Goal: Check status: Check status

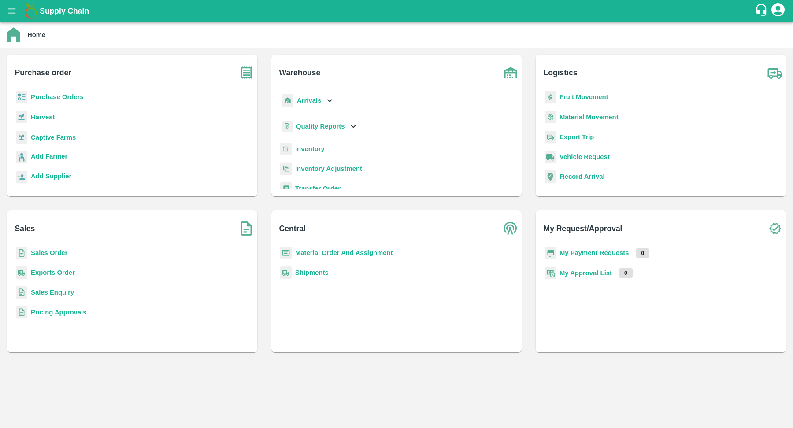
click at [61, 102] on p "Purchase Orders" at bounding box center [57, 97] width 53 height 10
click at [65, 97] on b "Purchase Orders" at bounding box center [57, 96] width 53 height 7
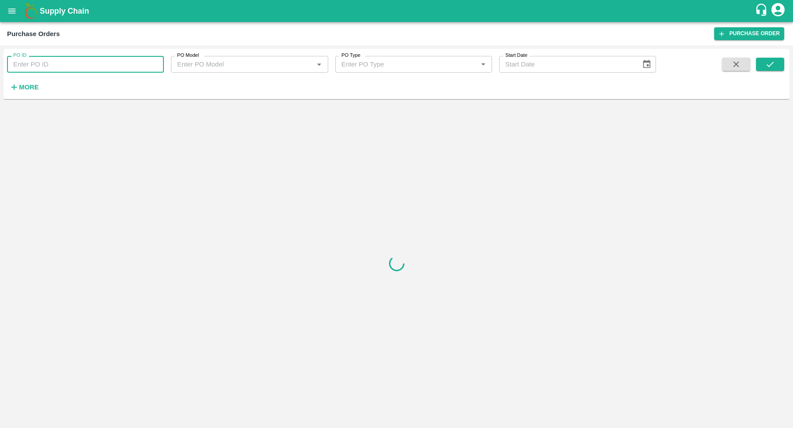
click at [78, 70] on input "PO ID" at bounding box center [85, 64] width 157 height 17
paste input "110027"
type input "110027"
click at [771, 66] on icon "submit" at bounding box center [770, 64] width 10 height 10
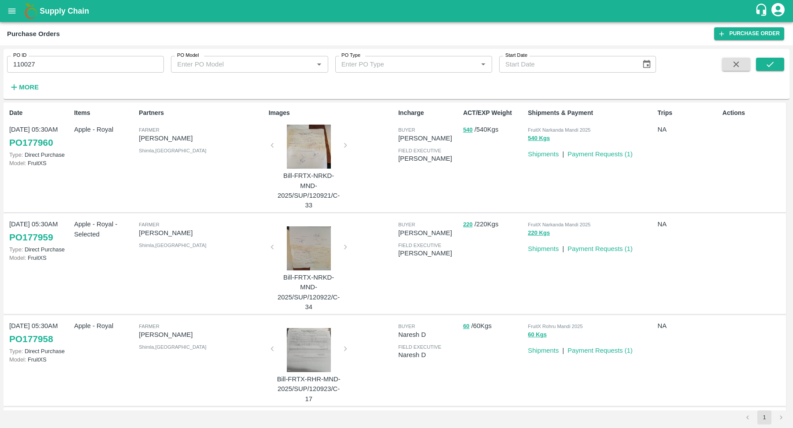
click at [536, 141] on button "540 Kgs" at bounding box center [539, 138] width 22 height 10
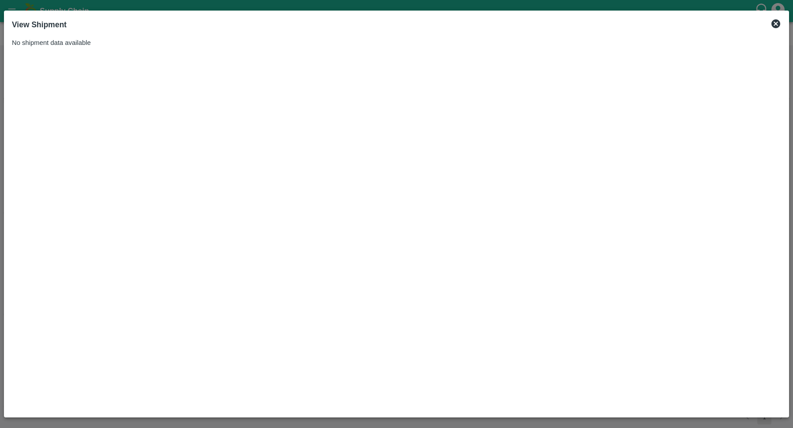
click at [776, 23] on icon at bounding box center [775, 24] width 11 height 11
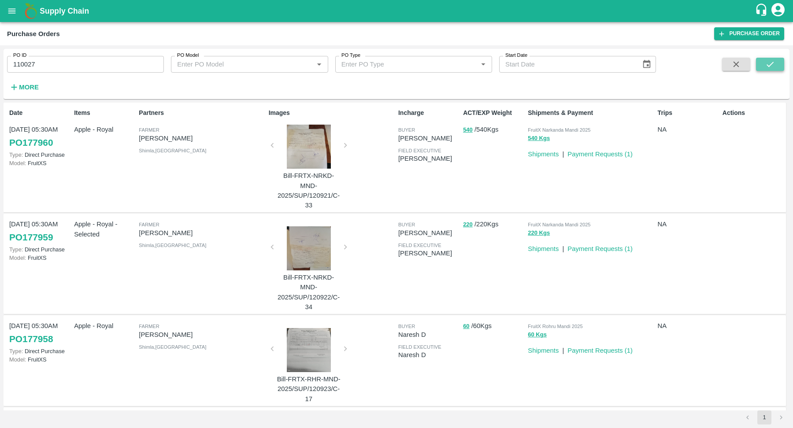
click at [766, 63] on icon "submit" at bounding box center [770, 64] width 10 height 10
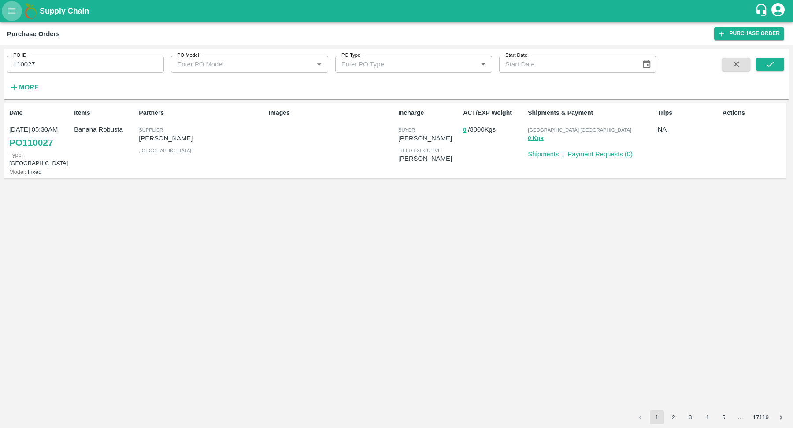
click at [15, 11] on icon "open drawer" at bounding box center [11, 10] width 7 height 5
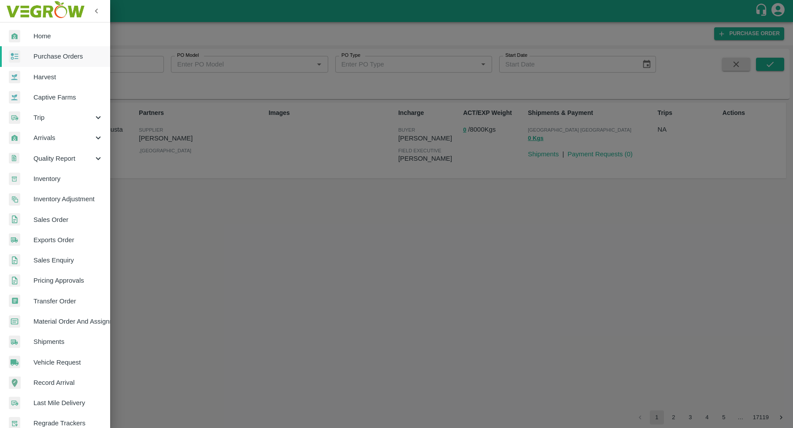
scroll to position [73, 0]
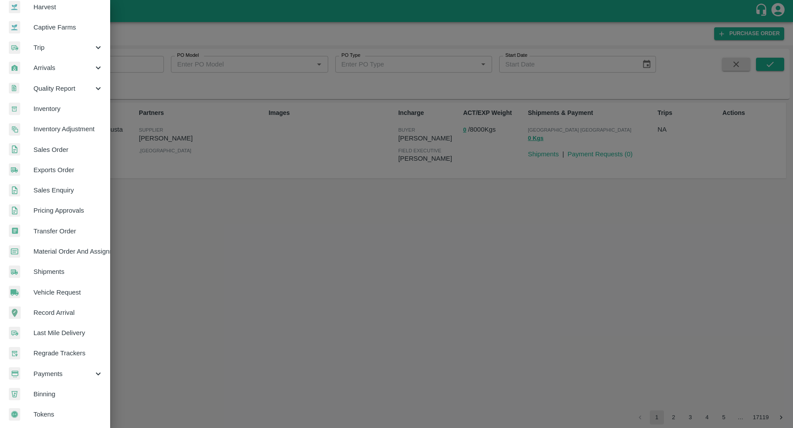
click at [71, 270] on span "Shipments" at bounding box center [68, 272] width 70 height 10
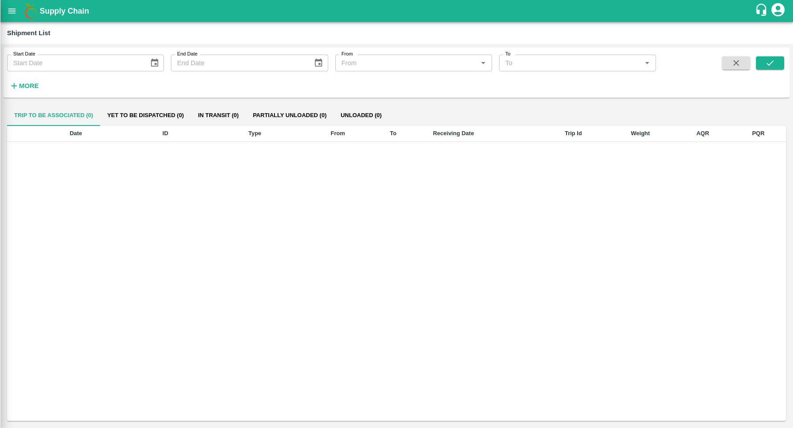
scroll to position [70, 0]
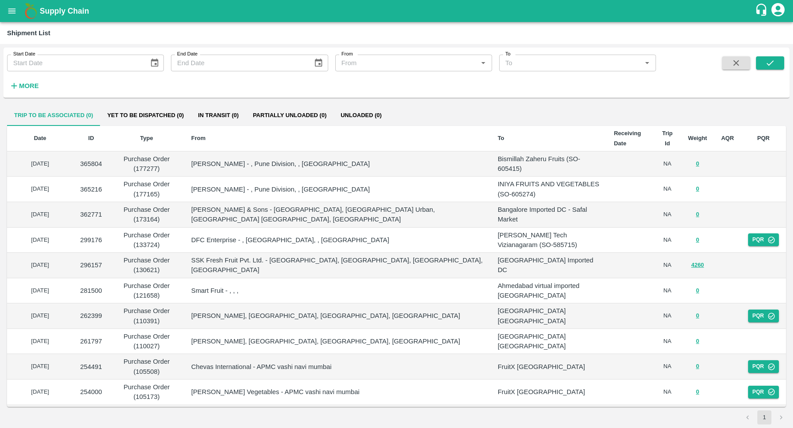
click at [15, 91] on button "More" at bounding box center [24, 85] width 34 height 15
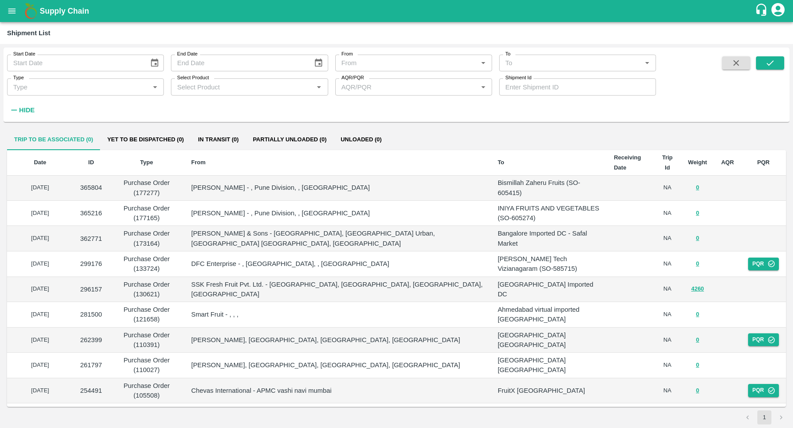
click at [527, 93] on input "Shipment Id" at bounding box center [577, 86] width 157 height 17
paste input "229777"
click at [770, 60] on icon "submit" at bounding box center [770, 63] width 10 height 10
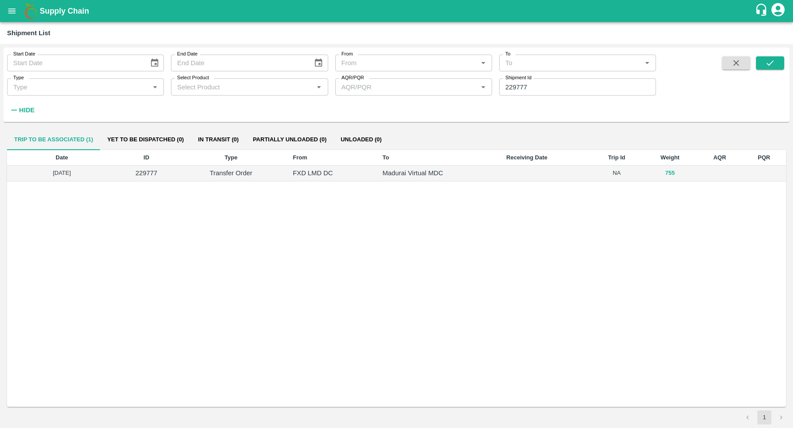
click at [673, 174] on button "755" at bounding box center [670, 173] width 10 height 10
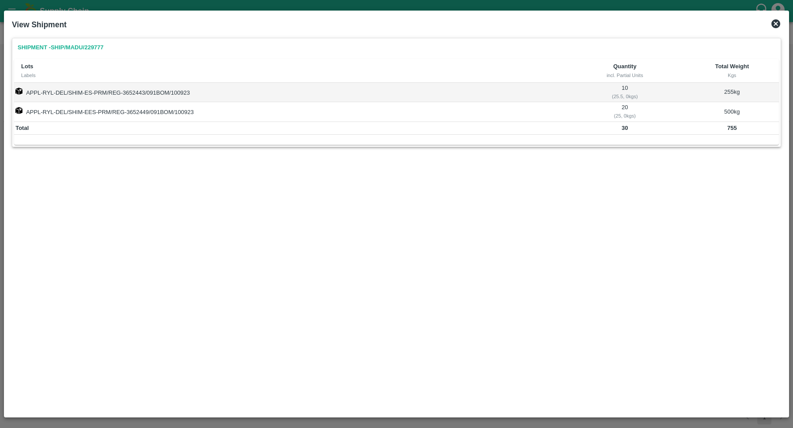
click at [776, 24] on icon at bounding box center [775, 24] width 11 height 11
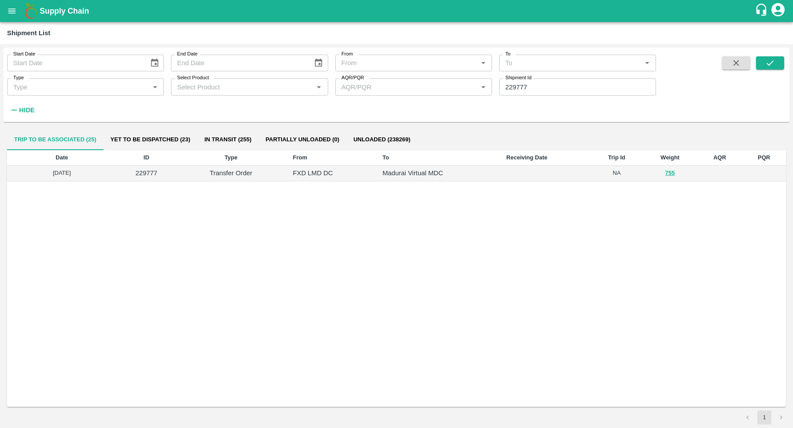
click at [548, 81] on input "229777" at bounding box center [577, 86] width 157 height 17
paste input "text"
type input "237419"
click at [770, 65] on icon "submit" at bounding box center [770, 63] width 10 height 10
